Goal: Information Seeking & Learning: Learn about a topic

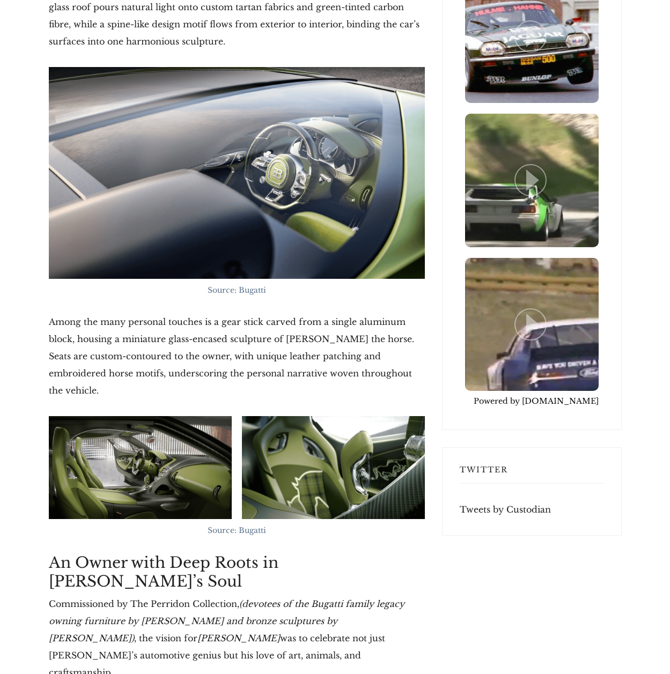
scroll to position [2910, 0]
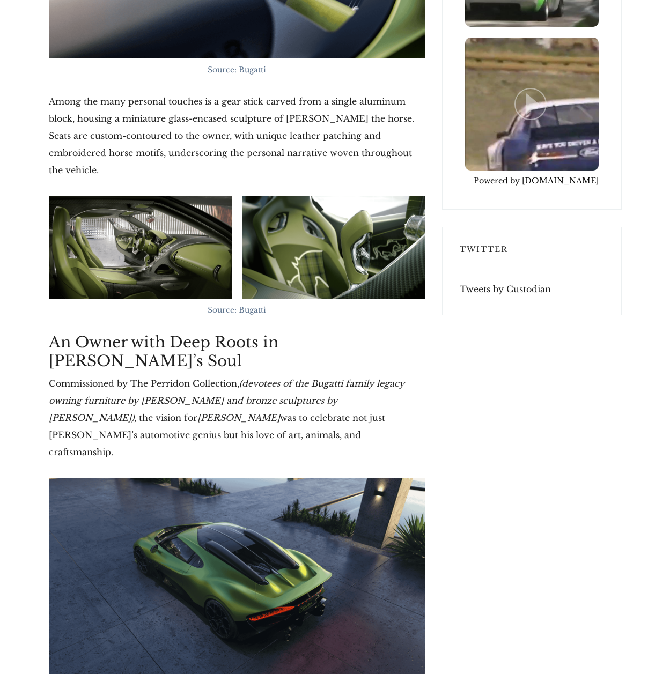
click at [352, 233] on img at bounding box center [333, 247] width 183 height 103
click at [349, 231] on img at bounding box center [333, 247] width 183 height 103
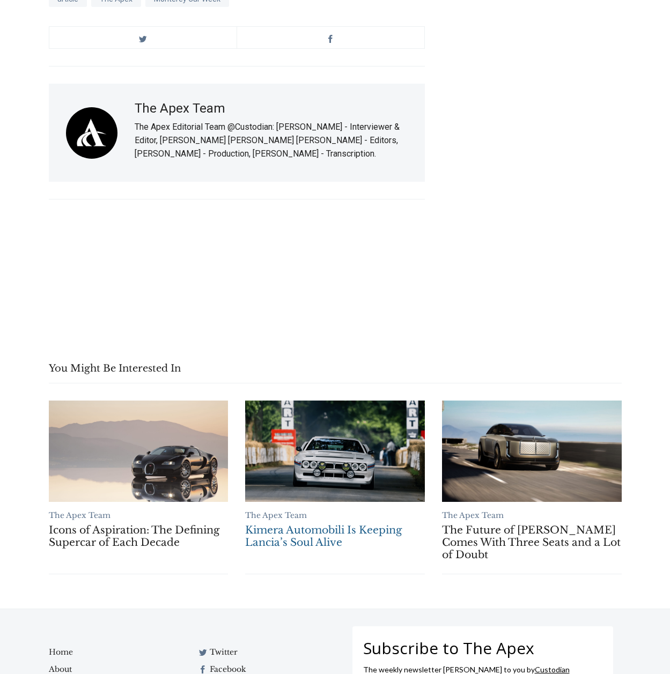
scroll to position [4040, 0]
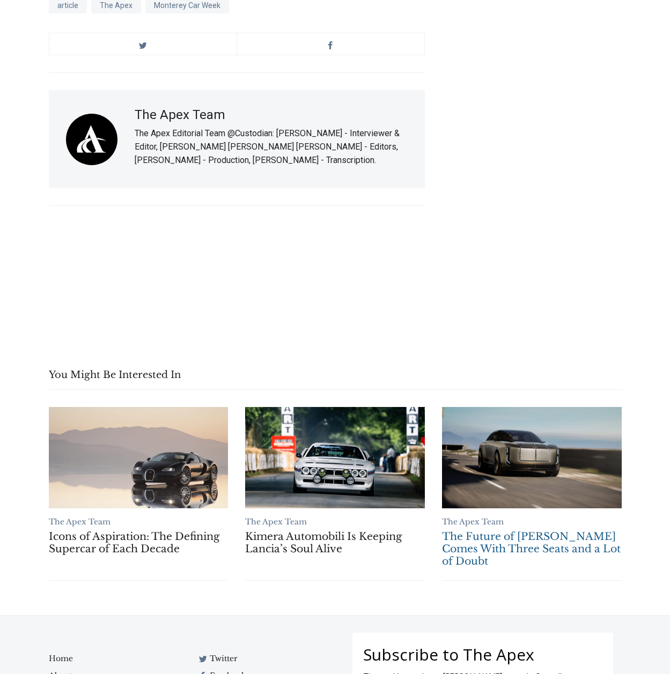
click at [542, 407] on link "The Future of Bentley Comes With Three Seats and a Lot of Doubt" at bounding box center [532, 457] width 180 height 101
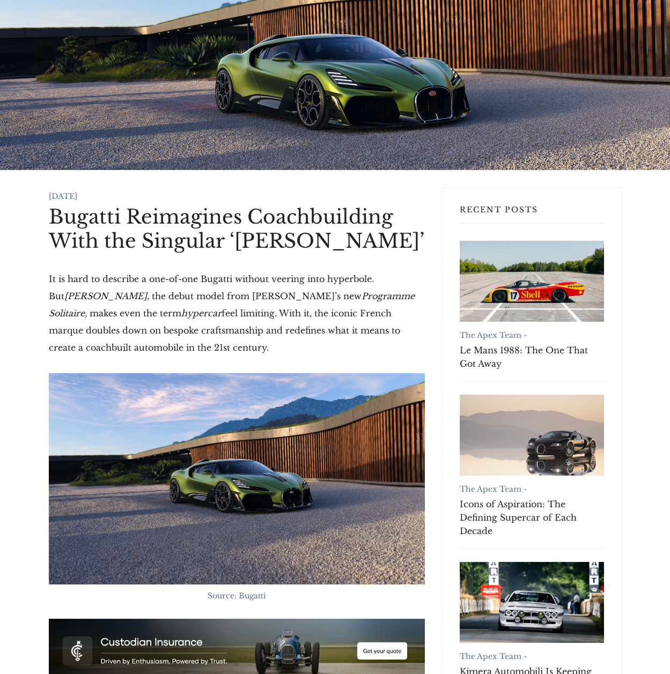
scroll to position [0, 0]
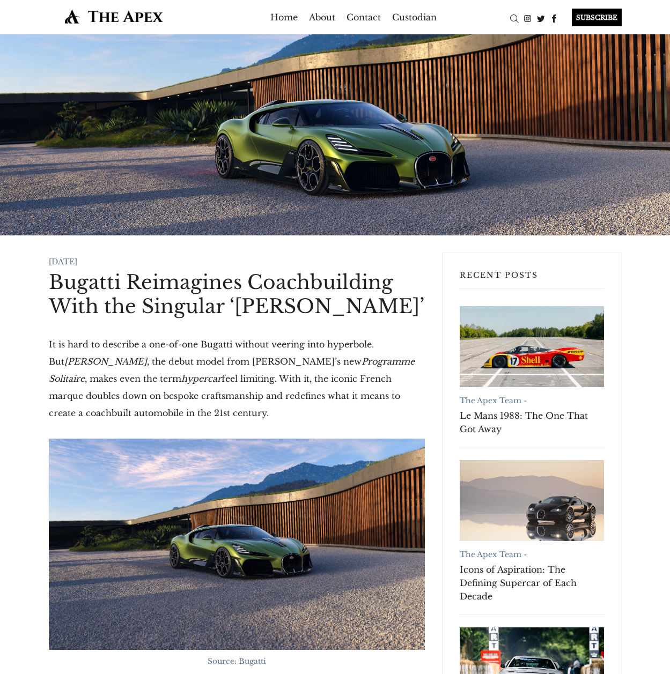
click at [250, 477] on img at bounding box center [237, 545] width 376 height 212
click at [251, 172] on div at bounding box center [335, 134] width 670 height 201
drag, startPoint x: 325, startPoint y: 379, endPoint x: 375, endPoint y: 381, distance: 49.9
click at [375, 381] on p "It is hard to describe a one-of-one Bugatti without veering into hyperbole. But…" at bounding box center [237, 379] width 376 height 86
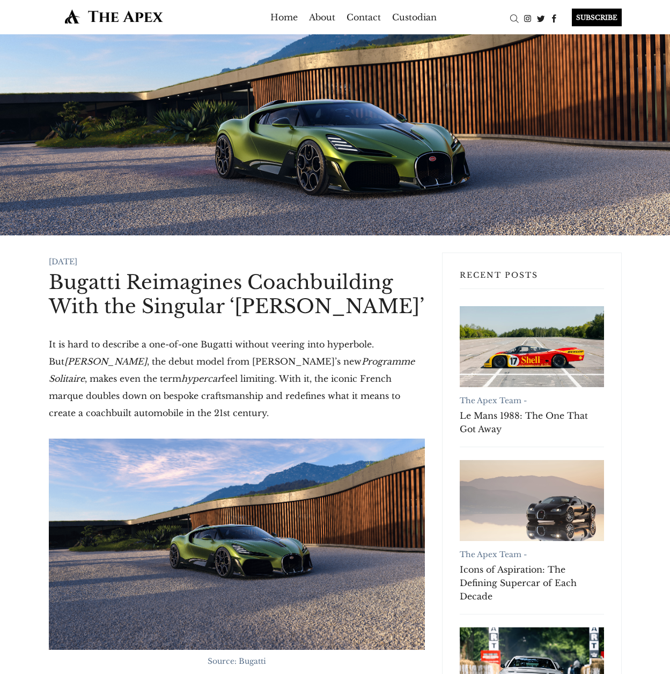
click at [401, 383] on p "It is hard to describe a one-of-one Bugatti without veering into hyperbole. But…" at bounding box center [237, 379] width 376 height 86
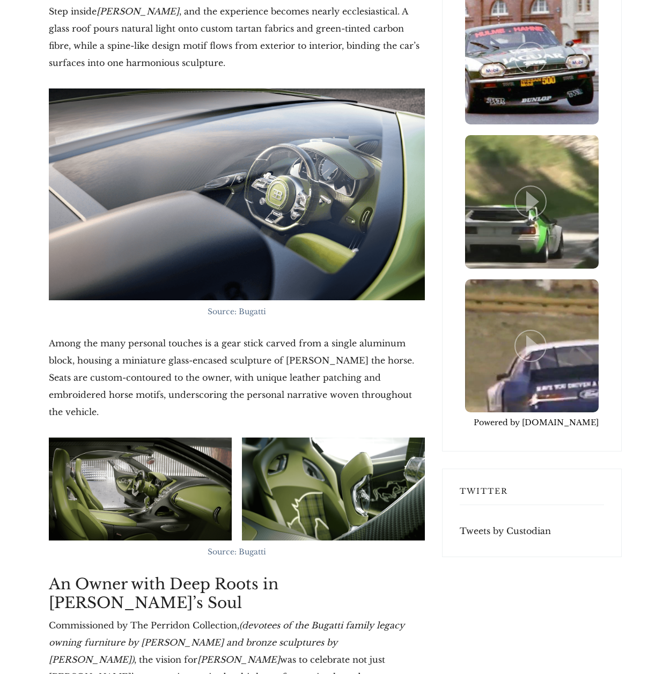
scroll to position [2723, 0]
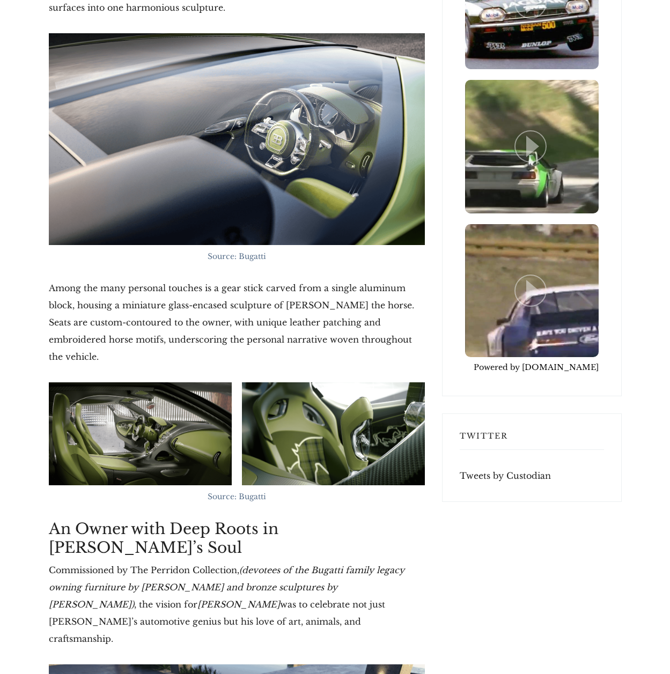
click at [114, 382] on img at bounding box center [140, 433] width 183 height 103
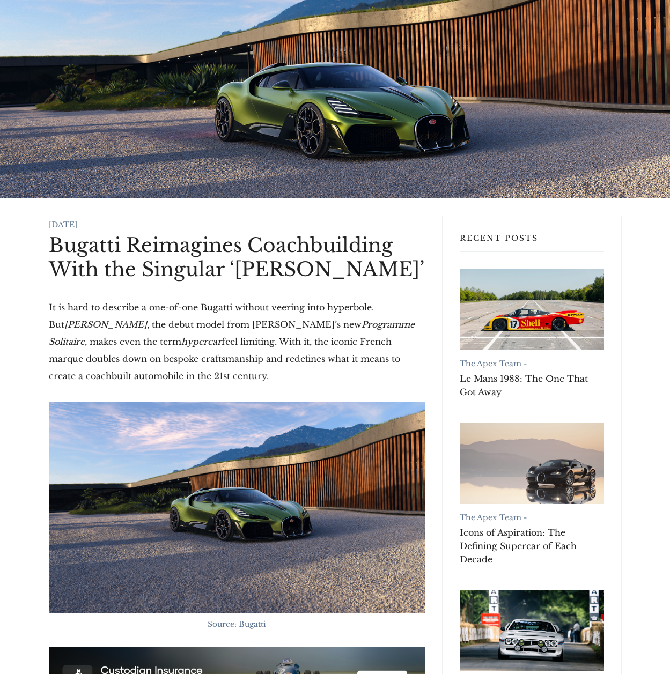
scroll to position [0, 0]
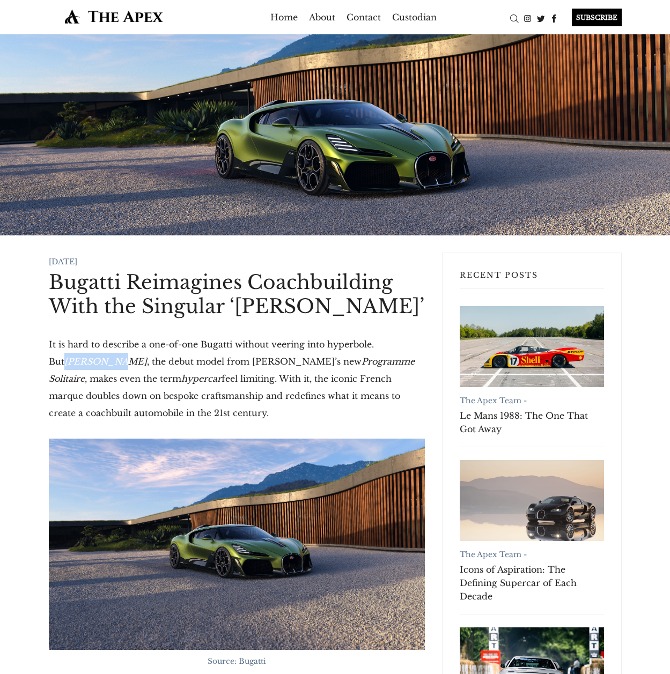
drag, startPoint x: 50, startPoint y: 362, endPoint x: 92, endPoint y: 362, distance: 41.3
click at [92, 362] on em "[PERSON_NAME]" at bounding box center [105, 361] width 83 height 11
copy p "[PERSON_NAME]"
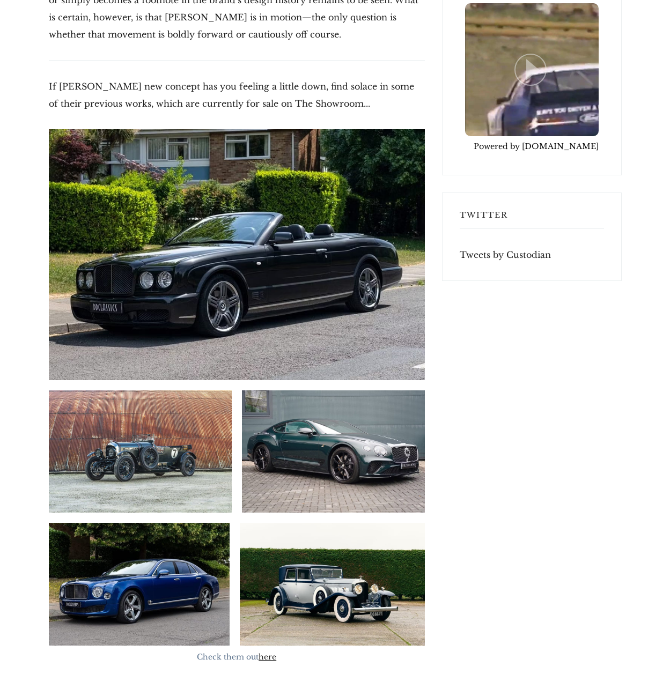
scroll to position [3067, 0]
